Goal: Information Seeking & Learning: Find specific fact

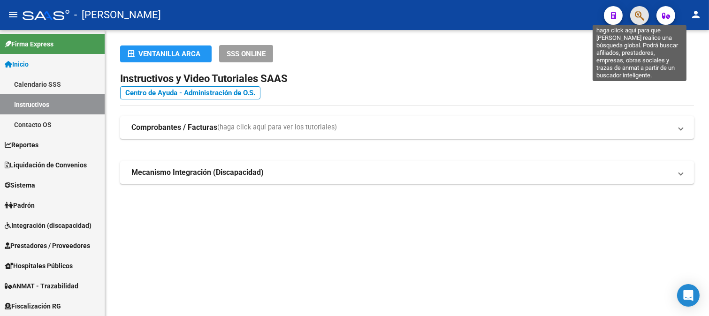
click at [642, 17] on icon "button" at bounding box center [639, 15] width 9 height 11
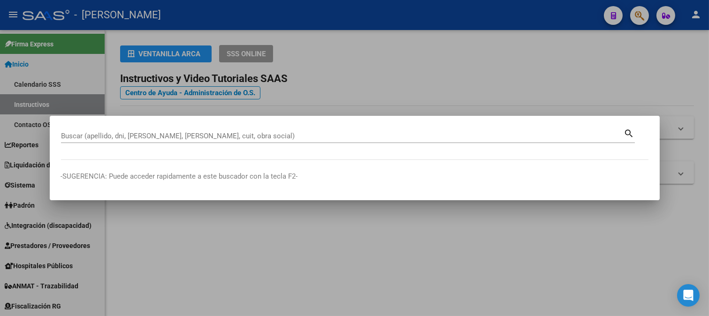
paste input "27-28714947-1"
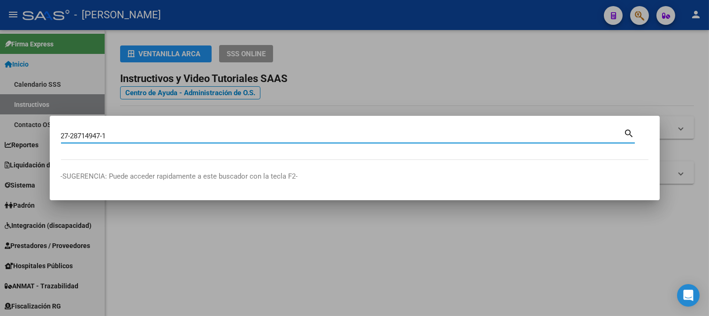
type input "27287149471"
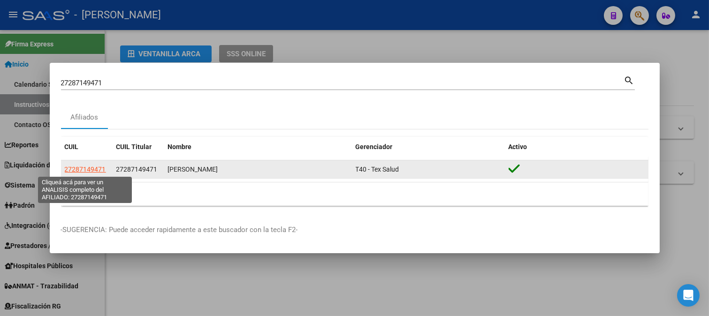
click at [99, 170] on span "27287149471" at bounding box center [85, 170] width 41 height 8
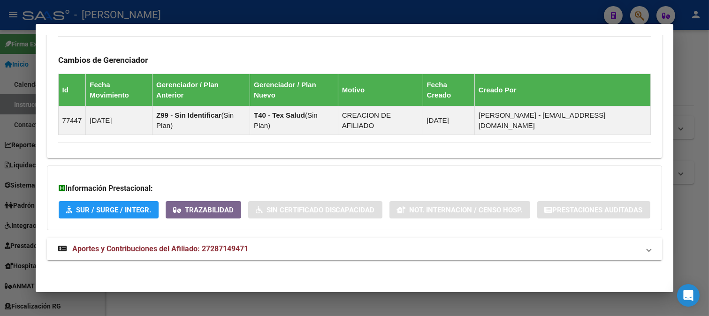
scroll to position [542, 0]
click at [252, 251] on mat-panel-title "Aportes y Contribuciones del Afiliado: 27287149471" at bounding box center [349, 249] width 582 height 11
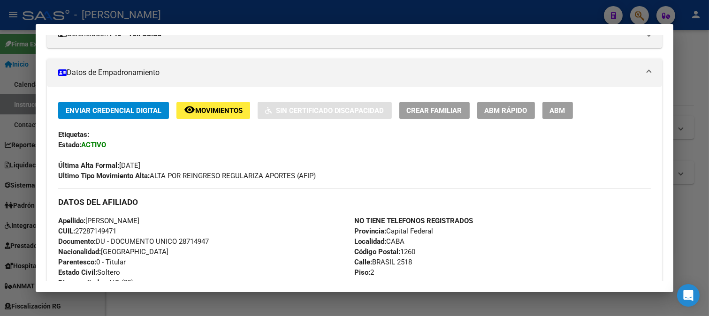
scroll to position [139, 0]
click at [198, 241] on span "Documento: DU - DOCUMENTO UNICO 28714947" at bounding box center [133, 242] width 151 height 8
copy span "28714947"
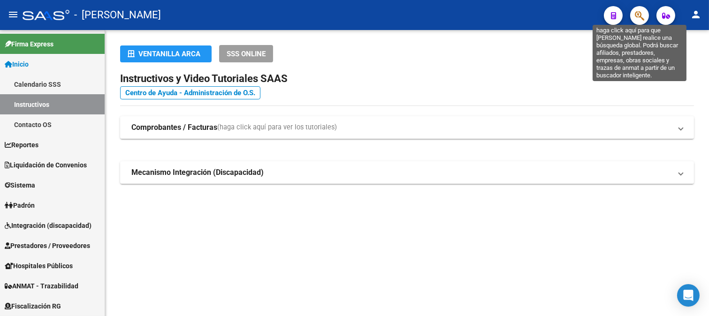
click at [639, 17] on icon "button" at bounding box center [639, 15] width 9 height 11
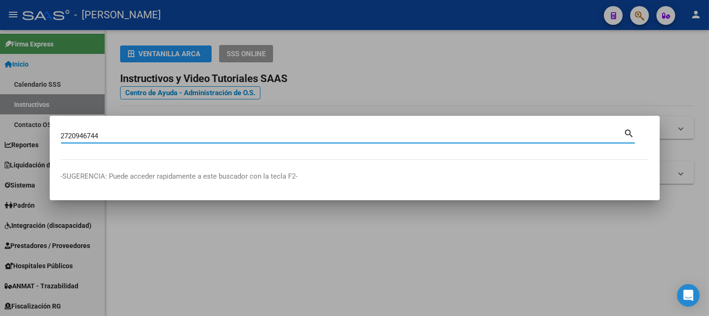
type input "2720946744"
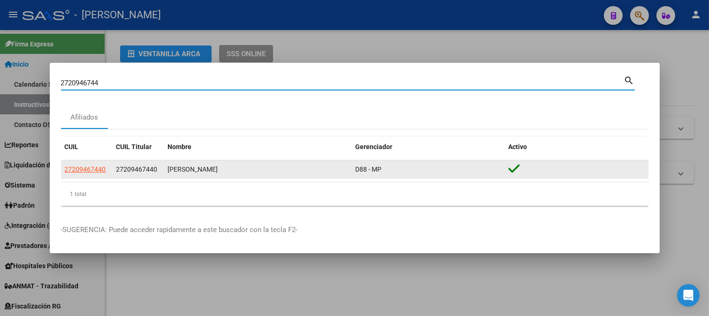
click at [72, 166] on span "27209467440" at bounding box center [85, 170] width 41 height 8
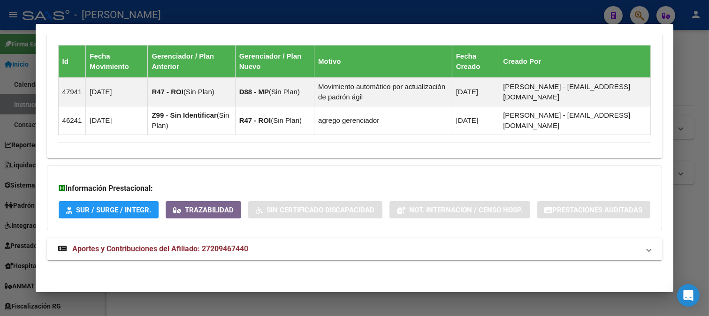
click at [282, 249] on mat-panel-title "Aportes y Contribuciones del Afiliado: 27209467440" at bounding box center [349, 249] width 582 height 11
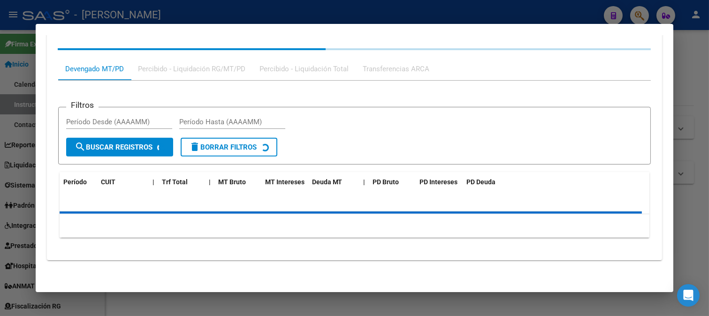
scroll to position [893, 0]
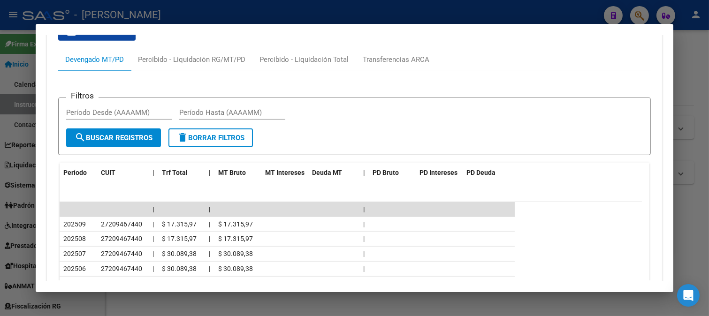
click at [342, 12] on div at bounding box center [354, 158] width 709 height 316
